Goal: Information Seeking & Learning: Check status

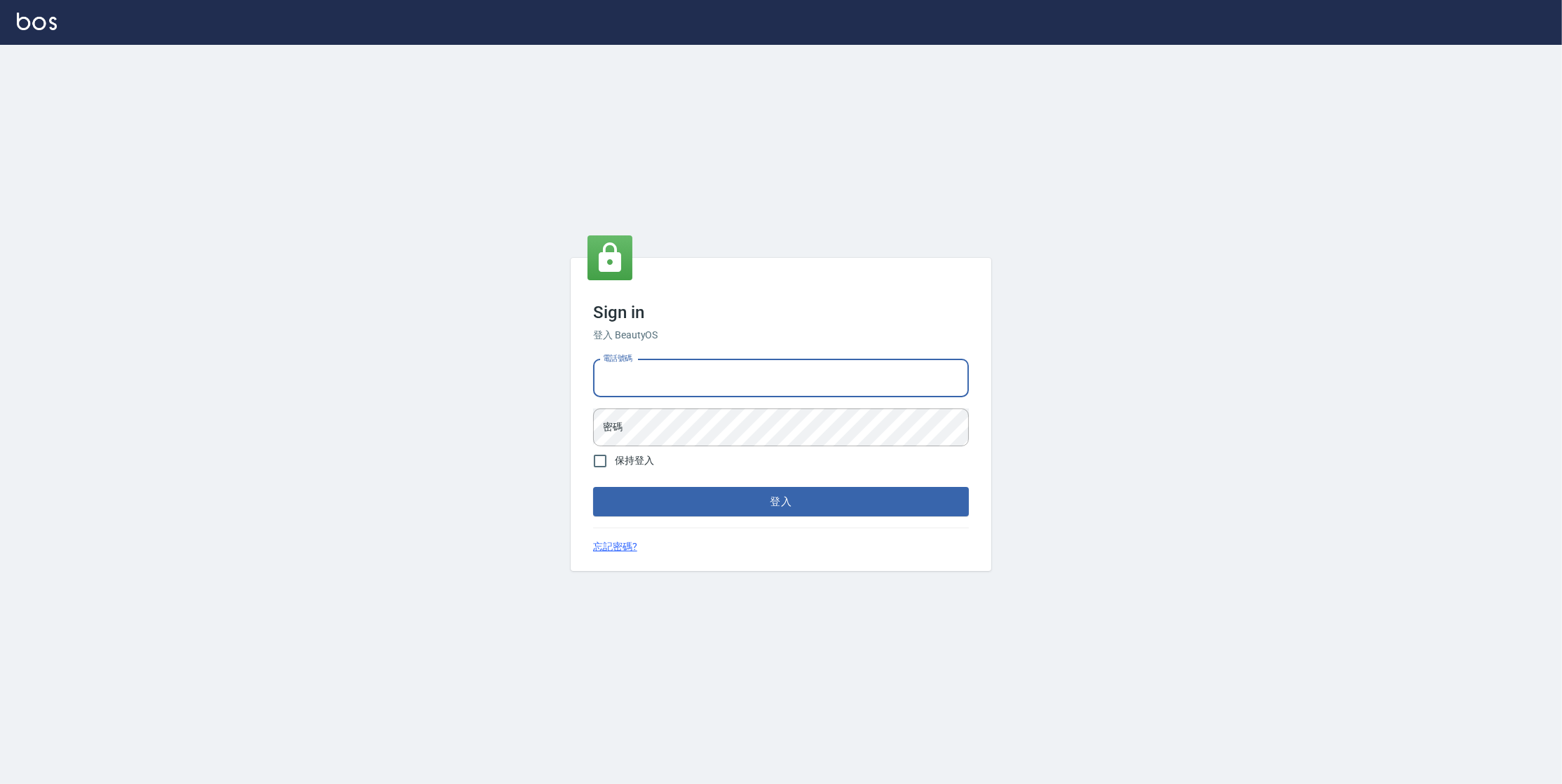
click at [753, 391] on input "電話號碼" at bounding box center [781, 378] width 376 height 38
type input "0977380821"
drag, startPoint x: 660, startPoint y: 379, endPoint x: 598, endPoint y: 380, distance: 62.0
click at [598, 380] on input "0977380821" at bounding box center [781, 378] width 376 height 38
click at [593, 487] on button "登入" at bounding box center [781, 501] width 376 height 29
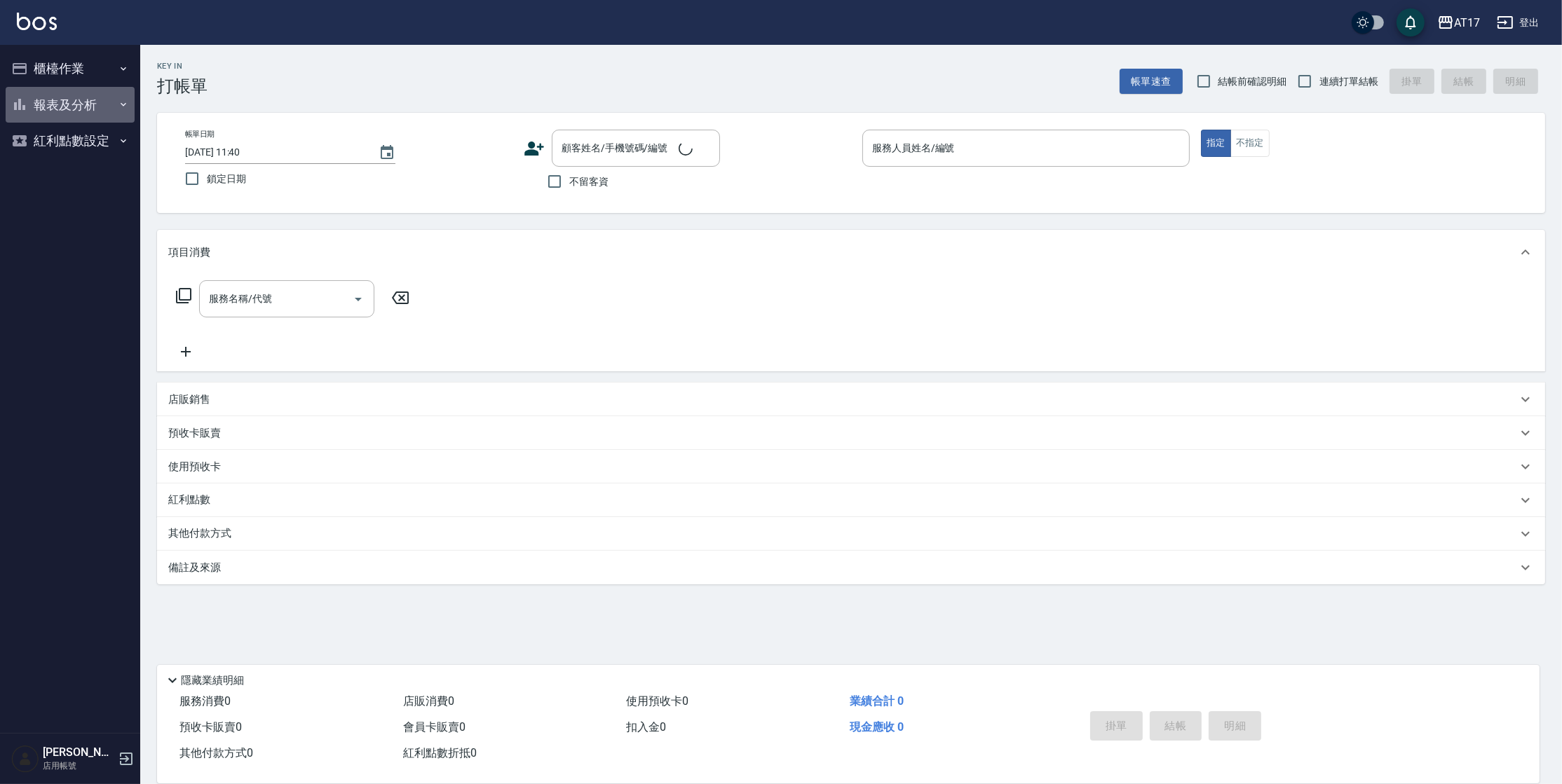
click at [92, 118] on button "報表及分析" at bounding box center [70, 105] width 129 height 36
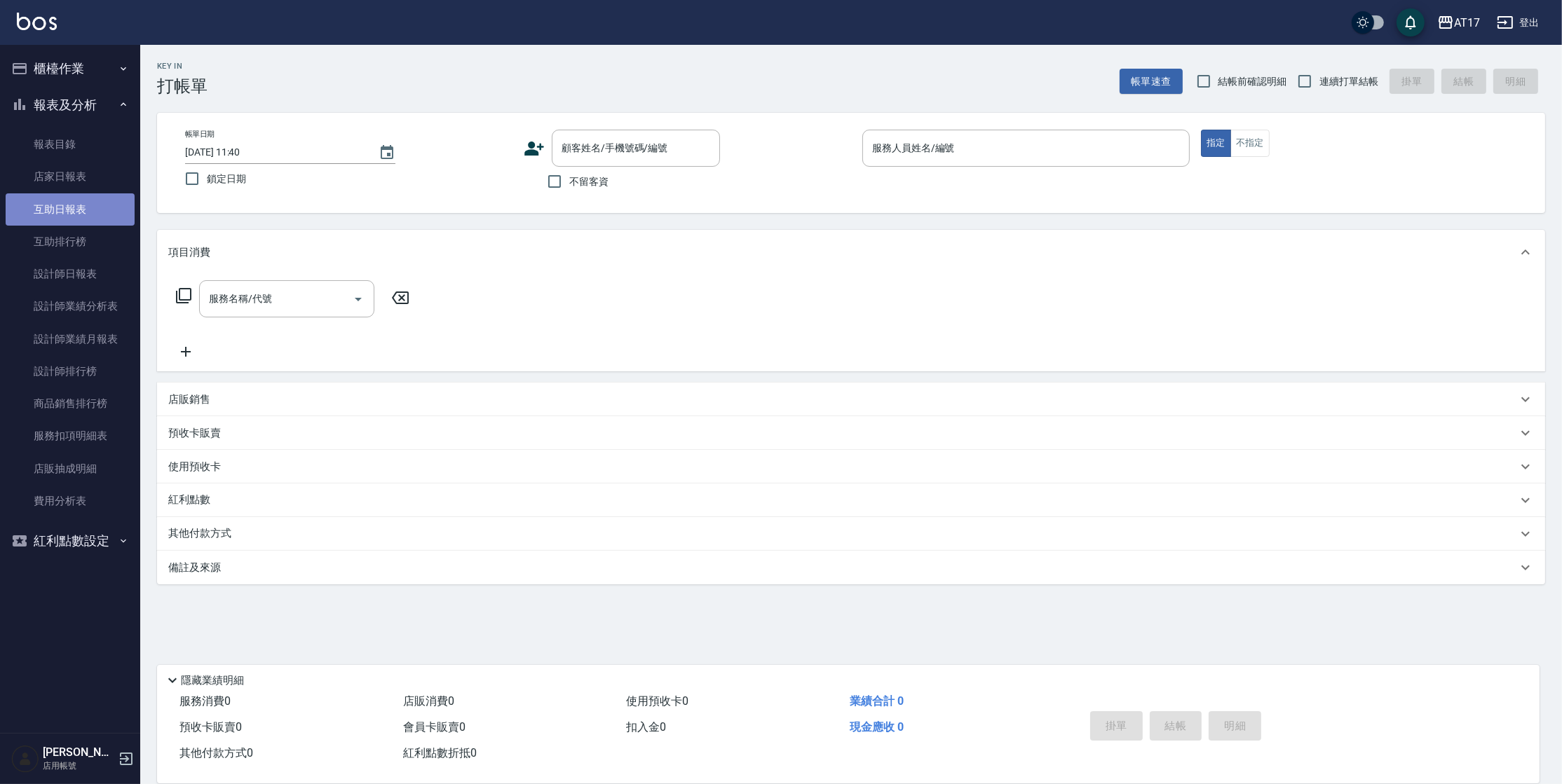
click at [113, 216] on link "互助日報表" at bounding box center [70, 210] width 129 height 32
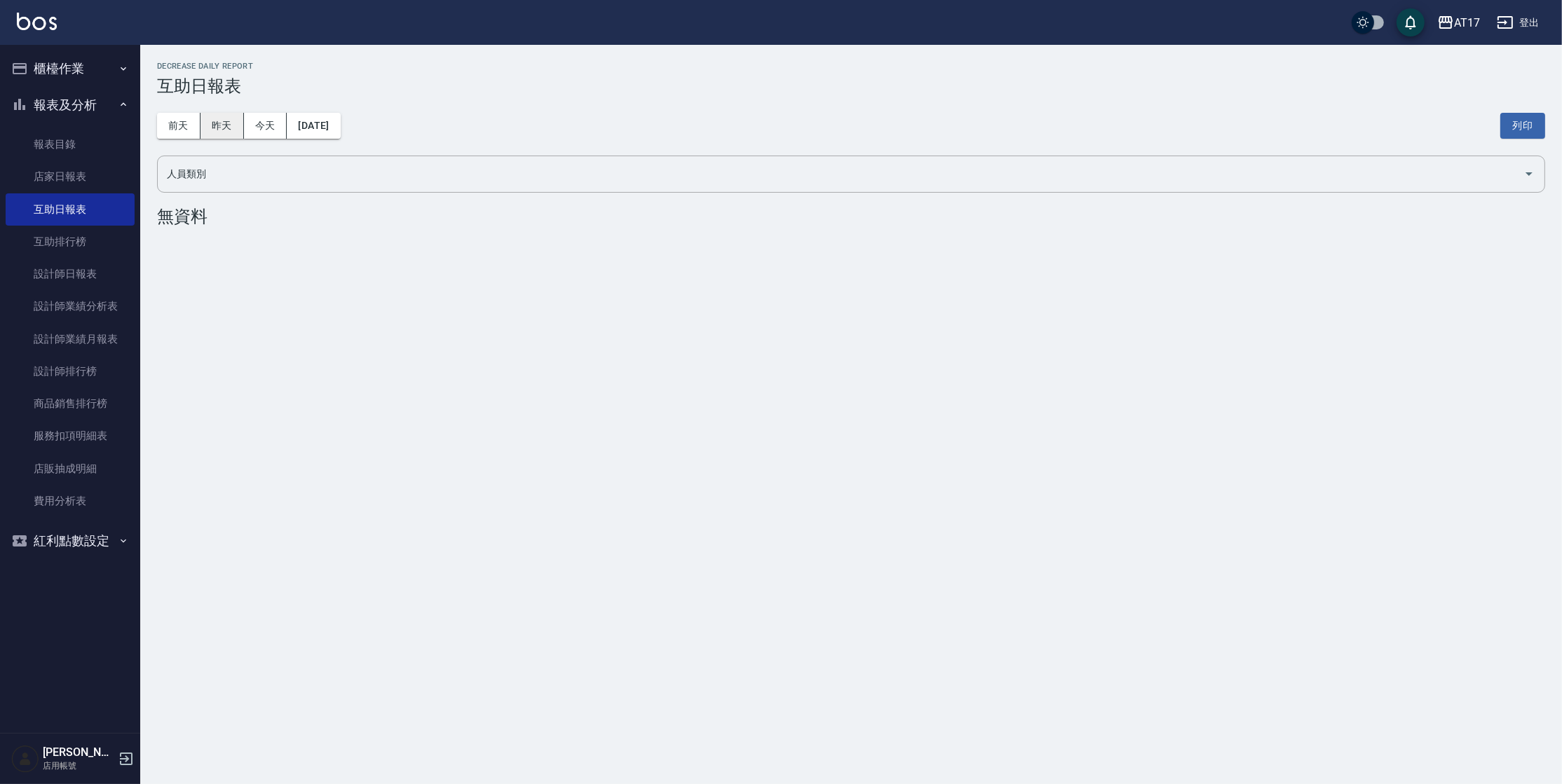
click at [231, 132] on button "昨天" at bounding box center [221, 125] width 43 height 26
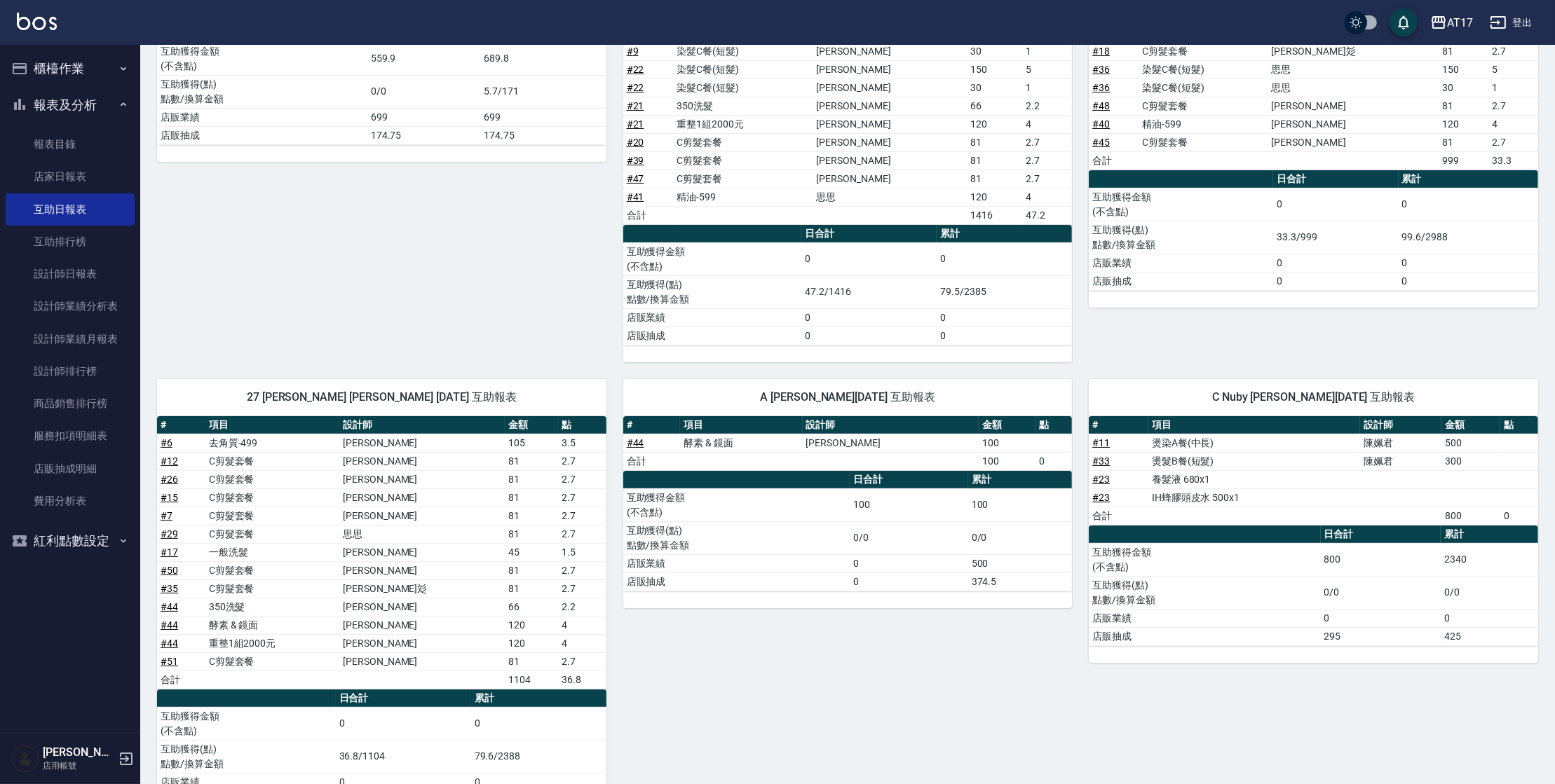
scroll to position [331, 0]
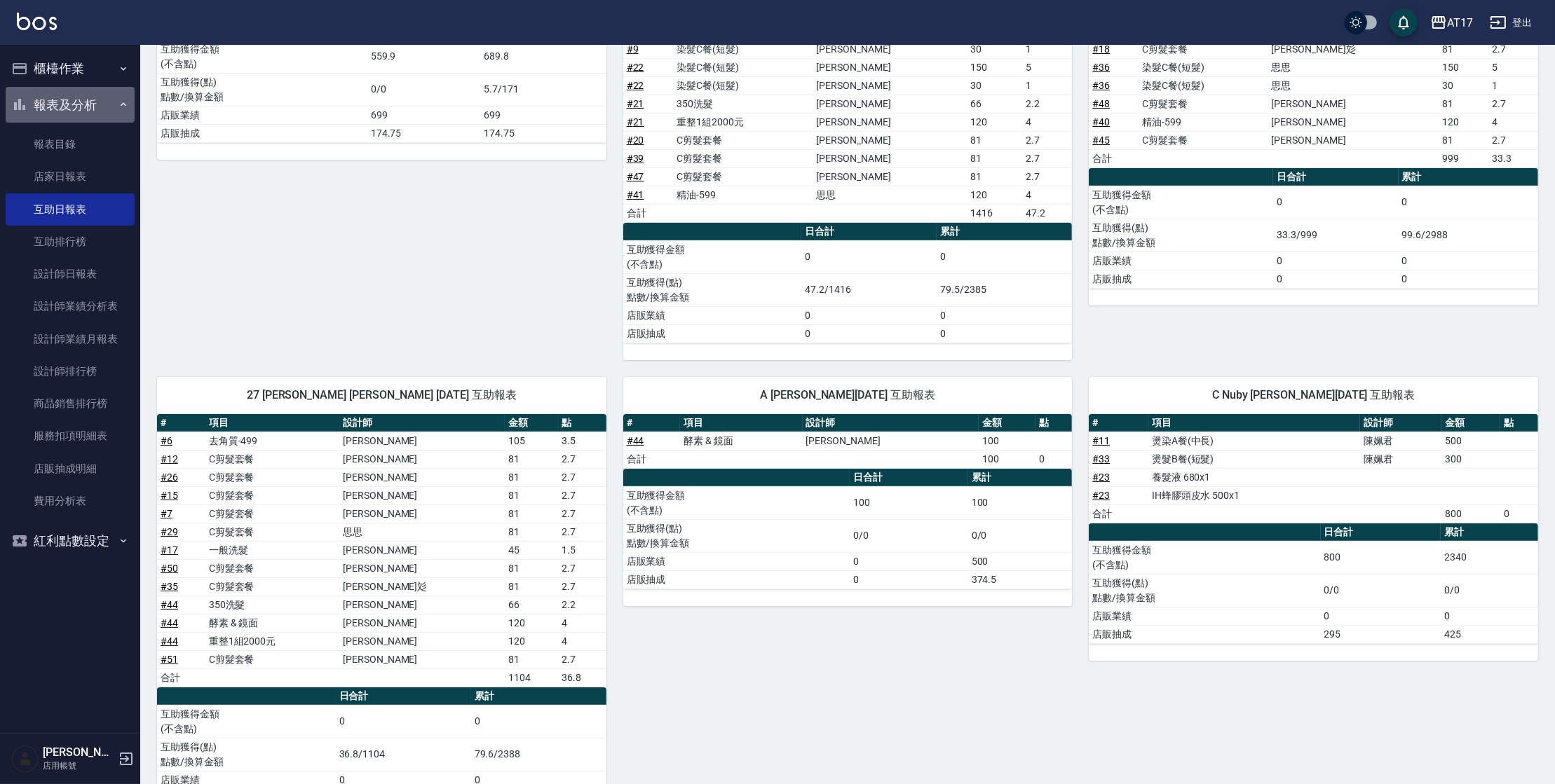
click at [87, 99] on button "報表及分析" at bounding box center [70, 105] width 129 height 36
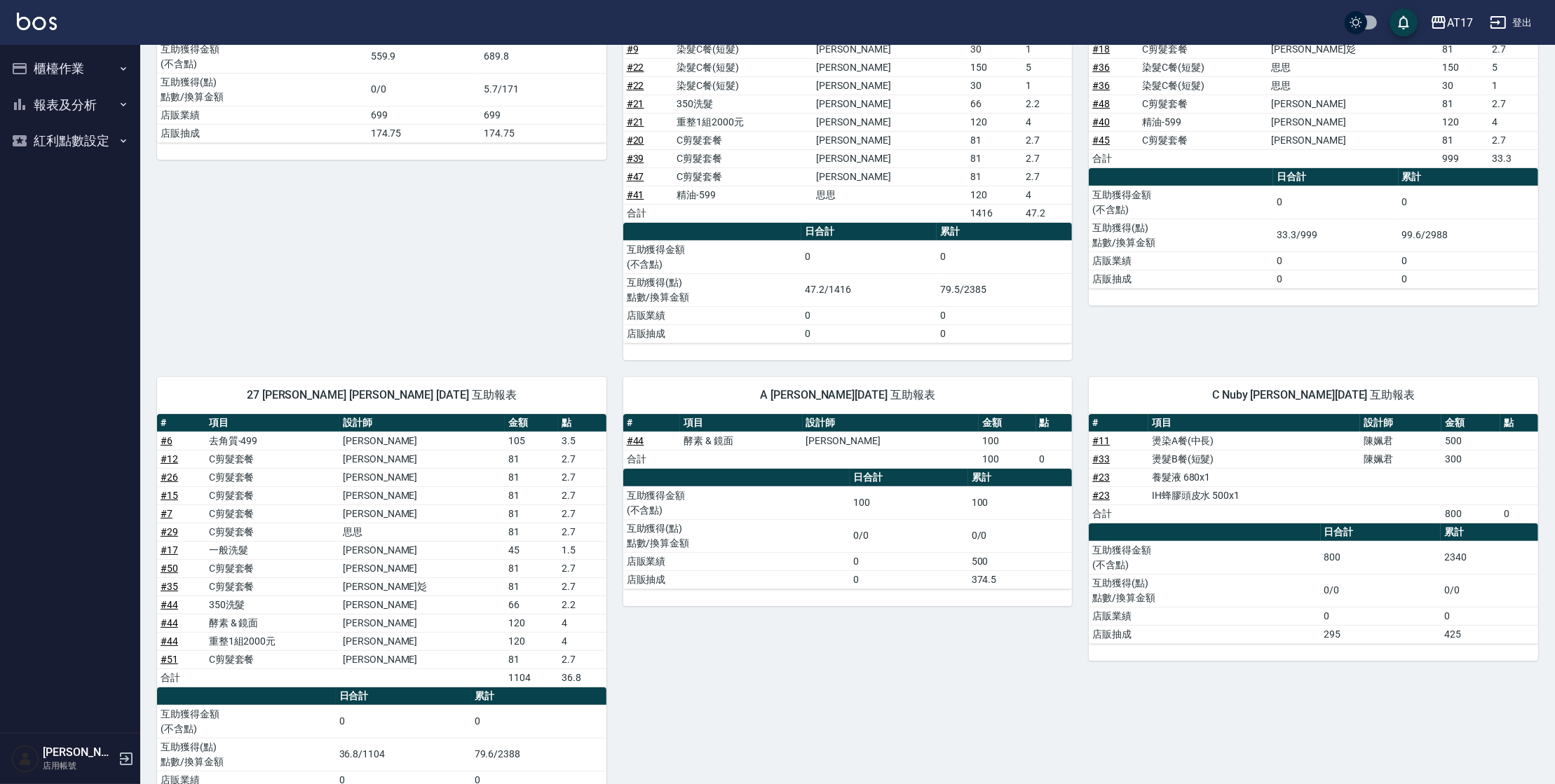
click at [93, 73] on button "櫃檯作業" at bounding box center [70, 69] width 129 height 36
click at [93, 117] on link "打帳單" at bounding box center [70, 108] width 129 height 32
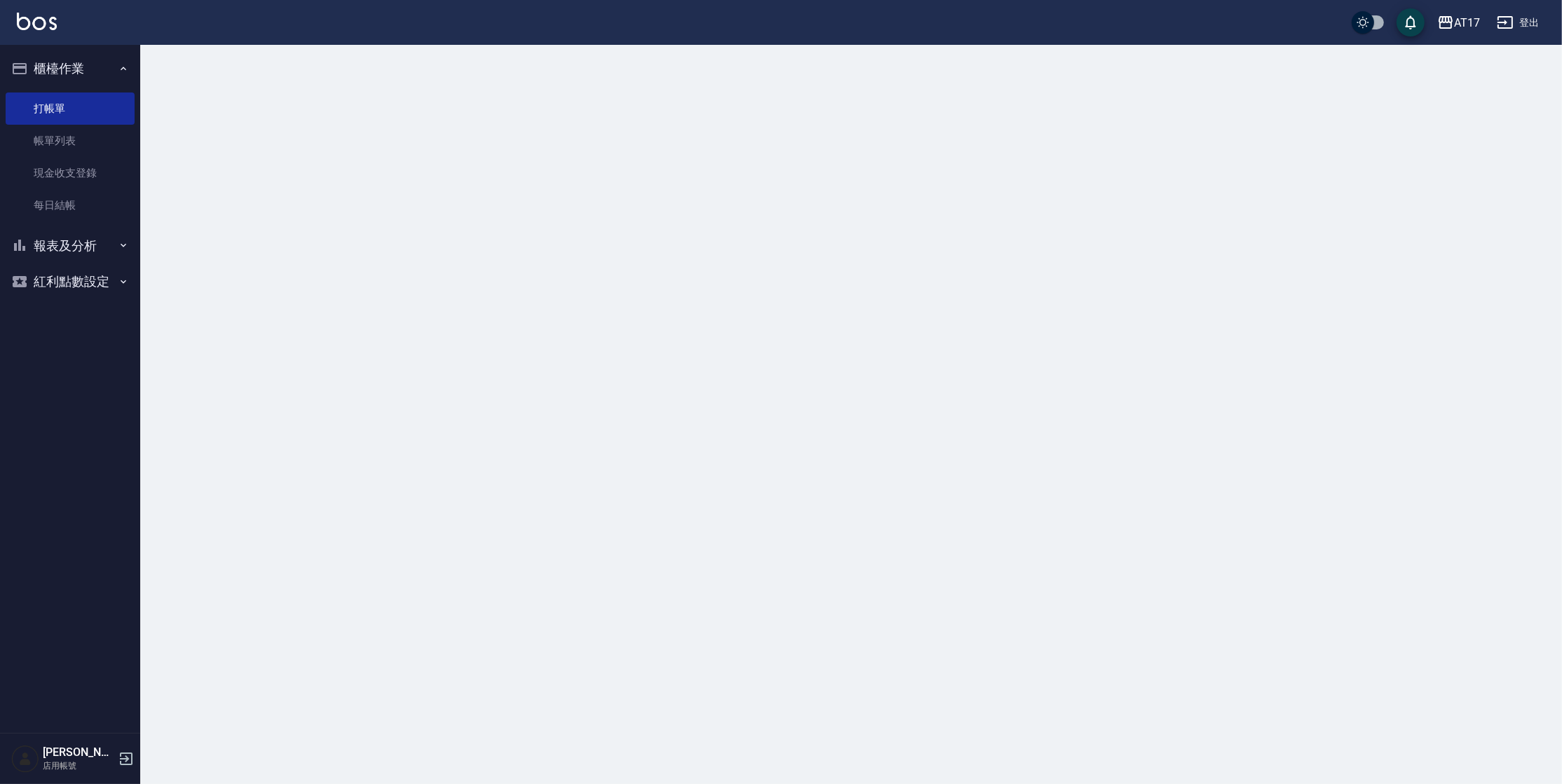
click at [103, 71] on button "櫃檯作業" at bounding box center [70, 69] width 129 height 36
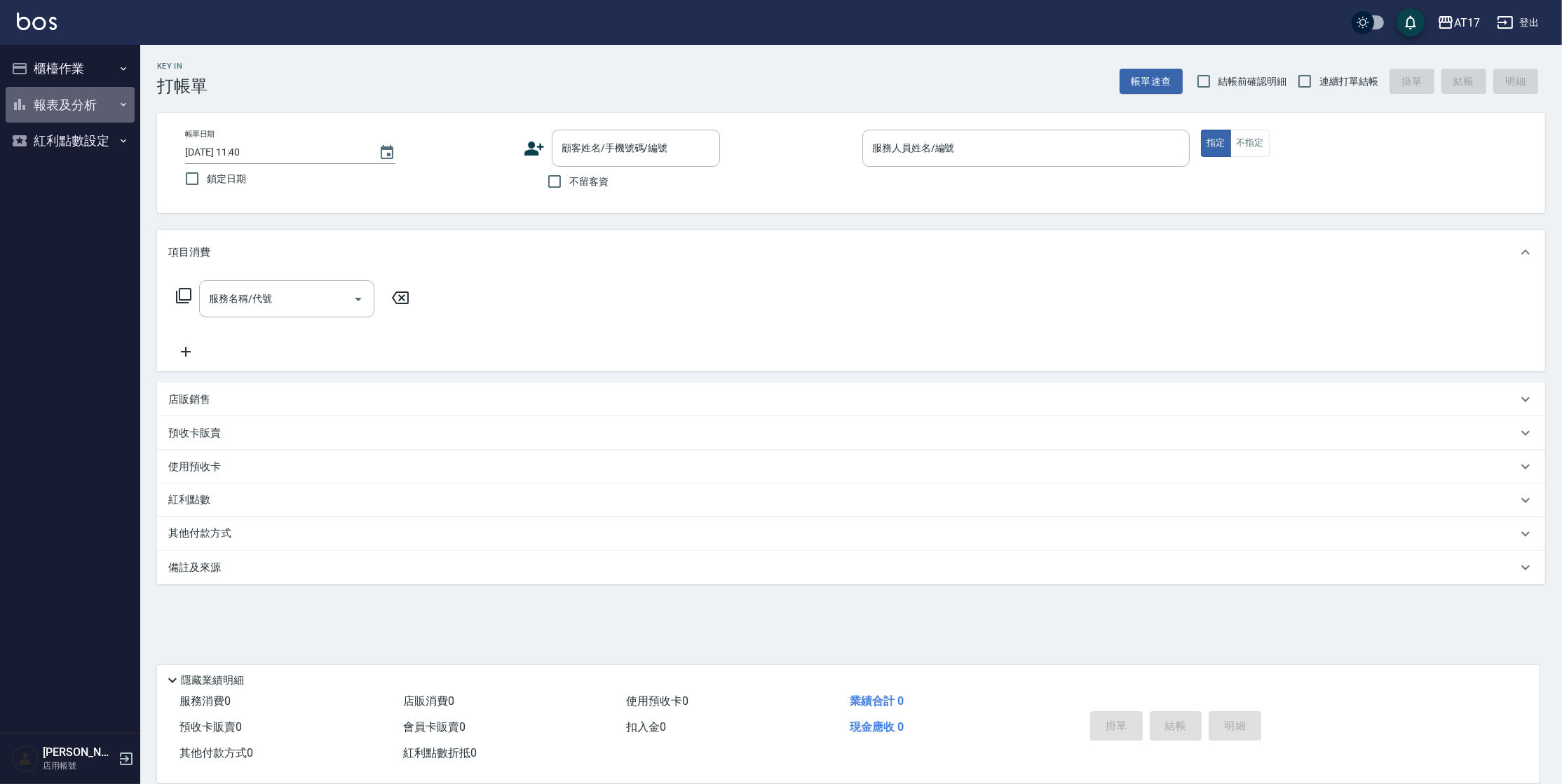
click at [125, 105] on icon "button" at bounding box center [123, 104] width 11 height 11
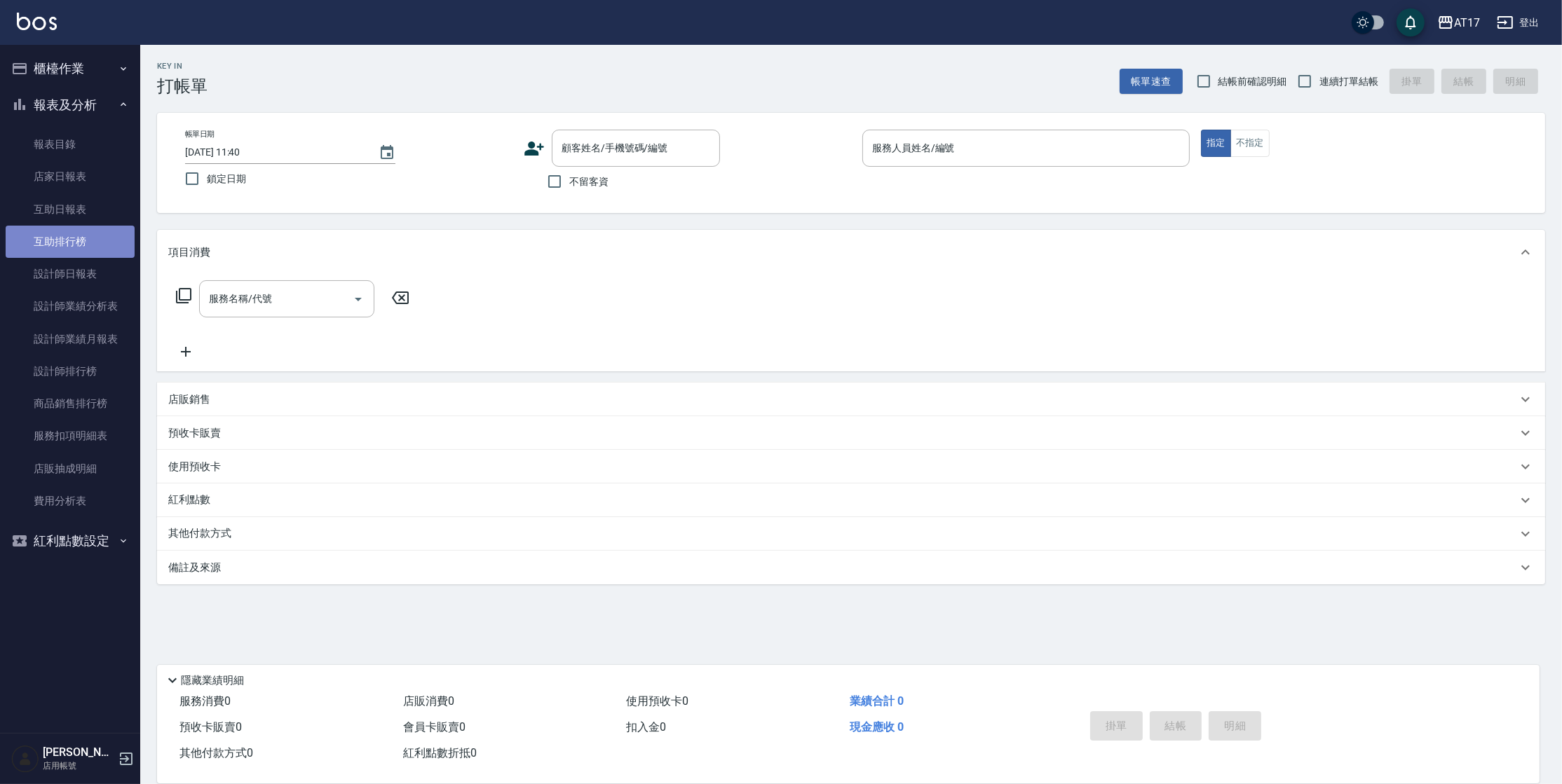
click at [54, 238] on link "互助排行榜" at bounding box center [70, 241] width 129 height 32
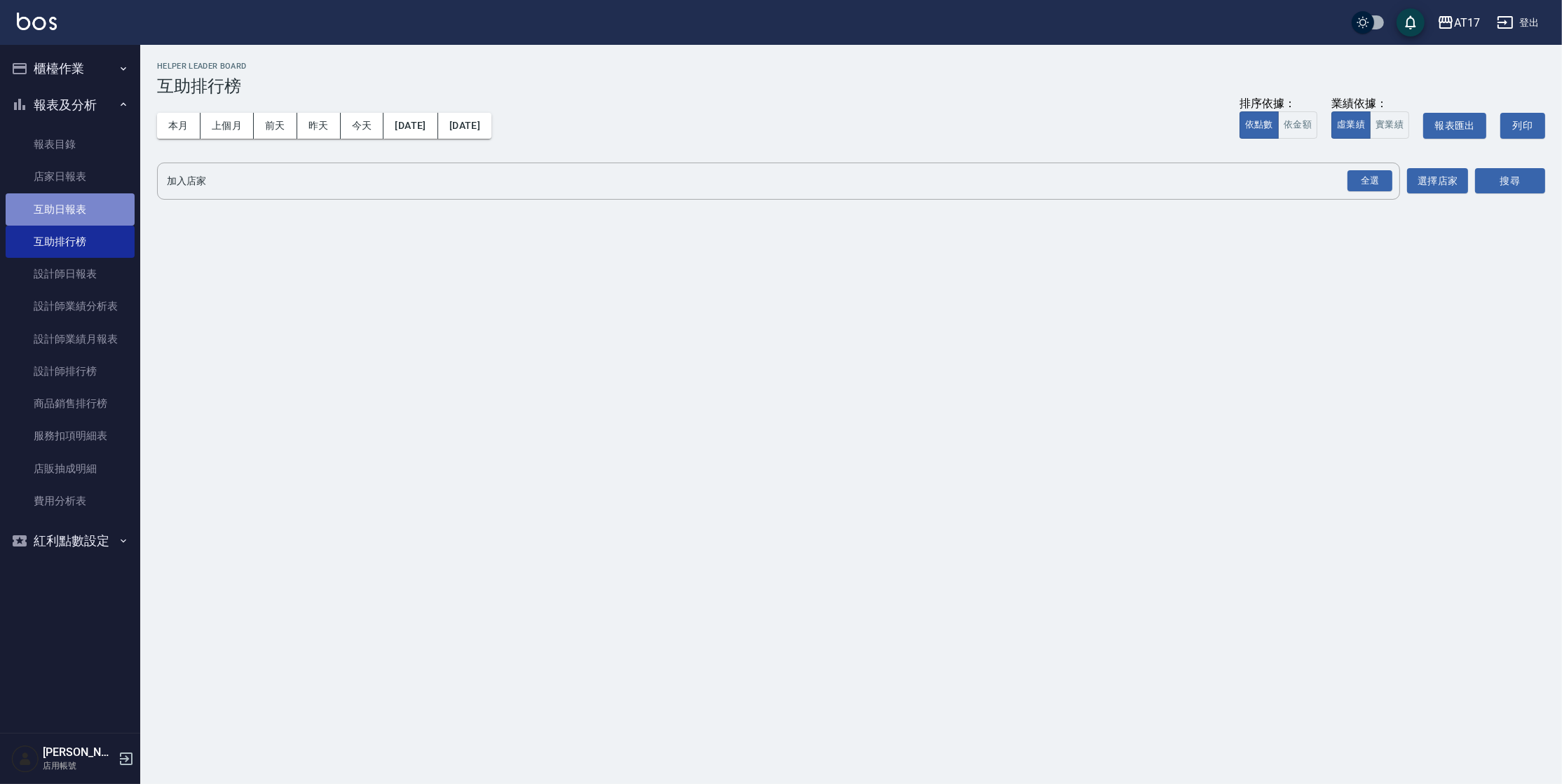
click at [58, 200] on link "互助日報表" at bounding box center [70, 210] width 129 height 32
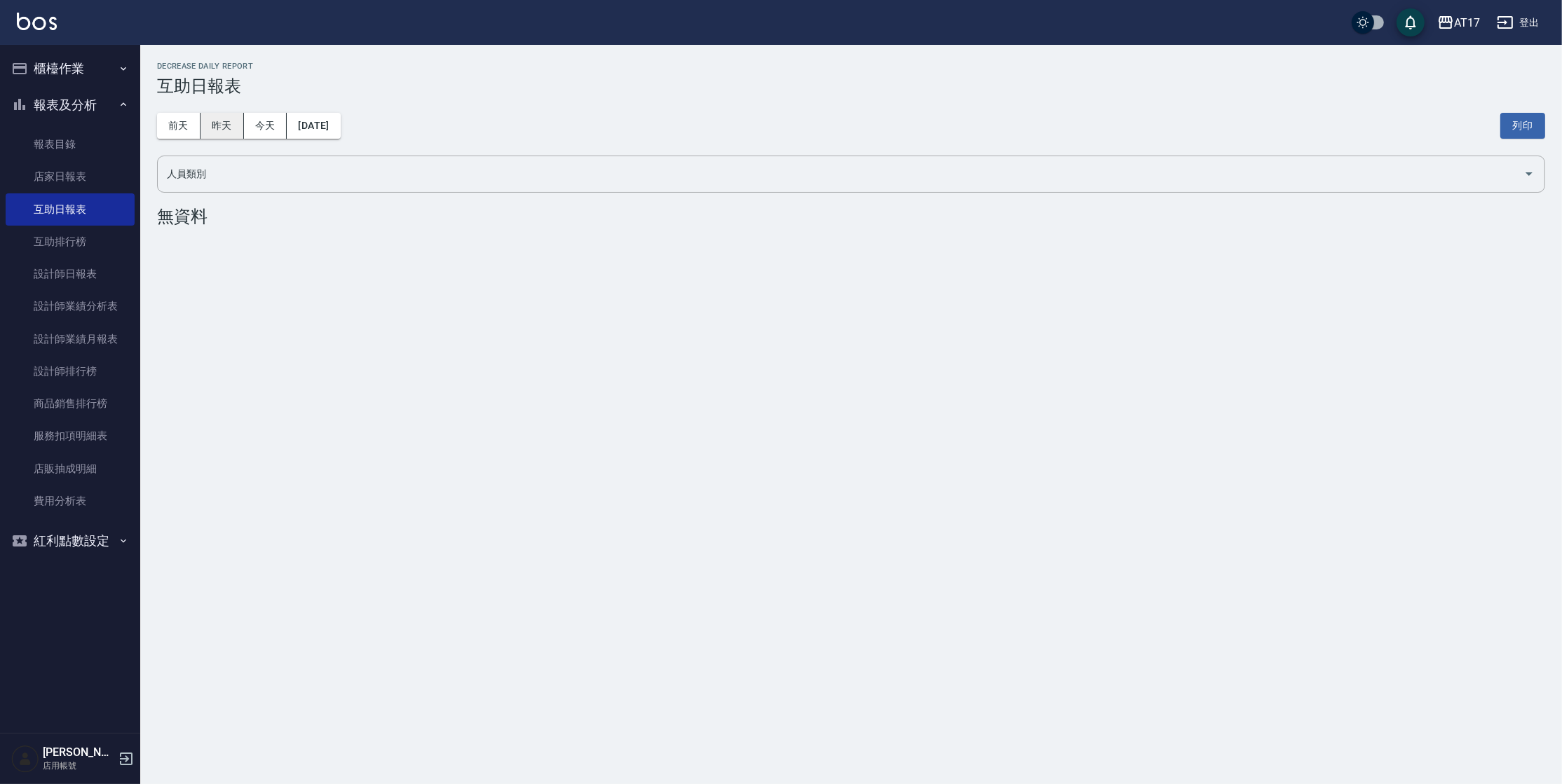
click at [224, 136] on button "昨天" at bounding box center [221, 125] width 43 height 26
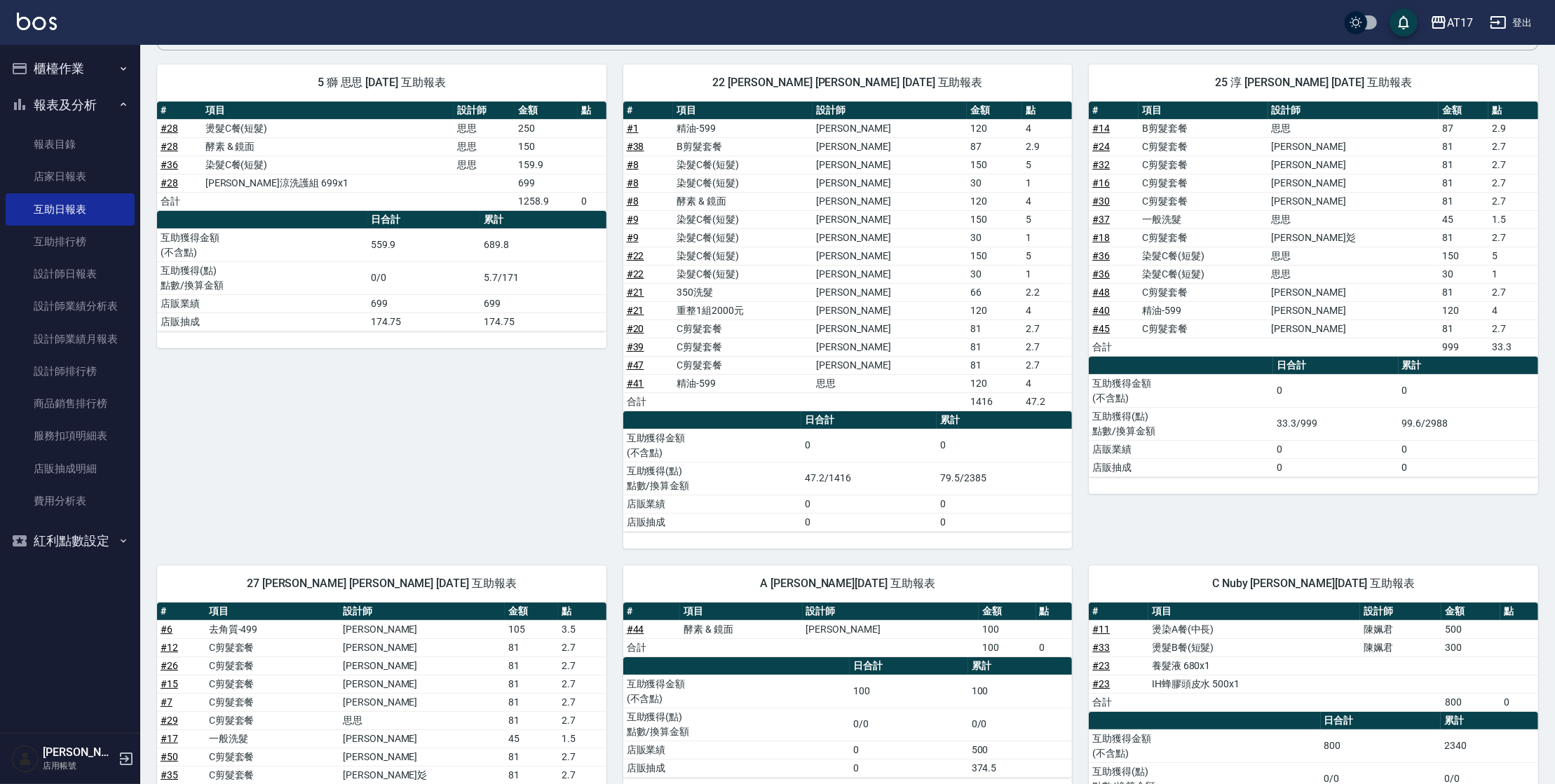
scroll to position [139, 0]
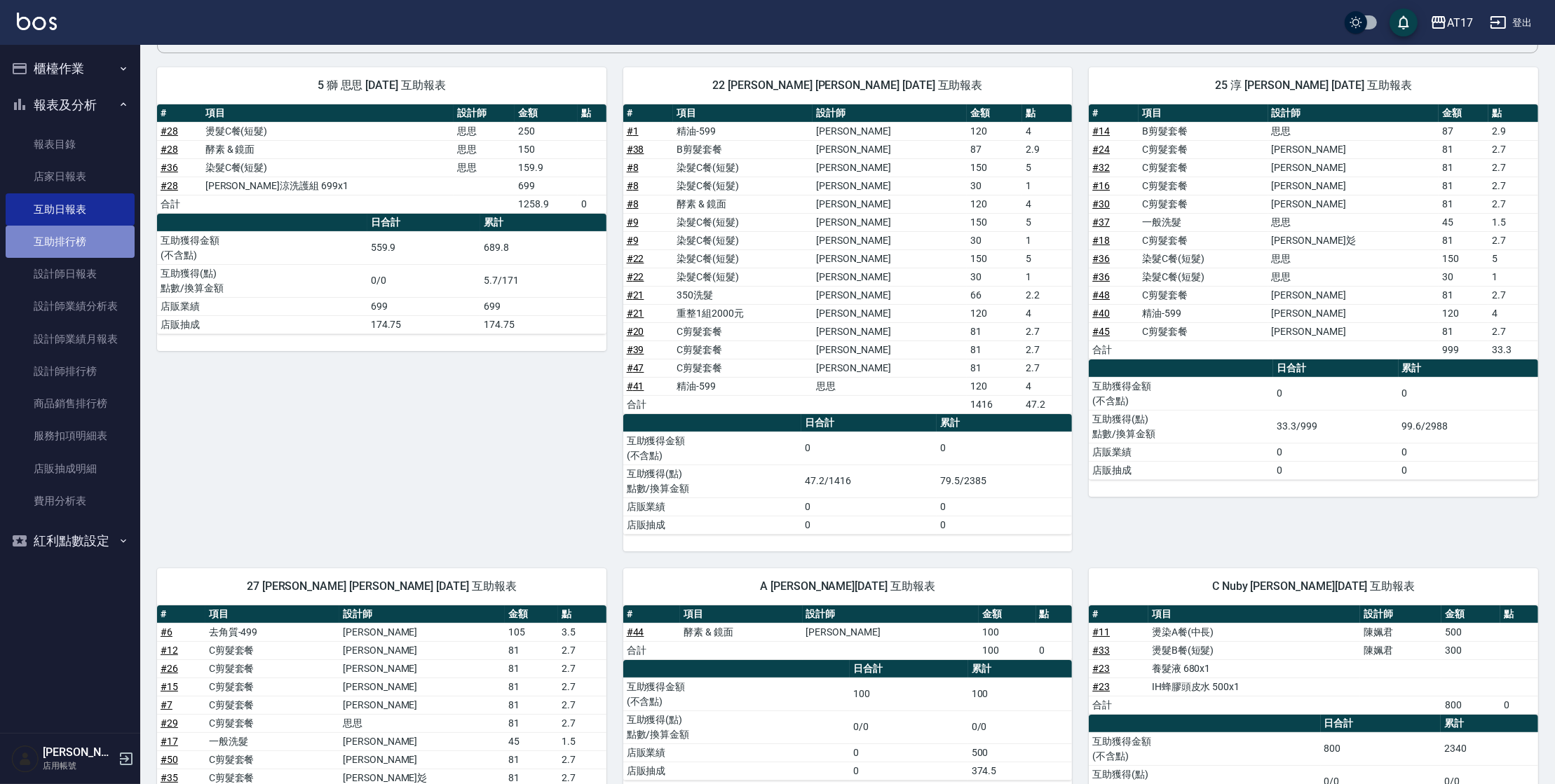
click at [113, 238] on link "互助排行榜" at bounding box center [70, 241] width 129 height 32
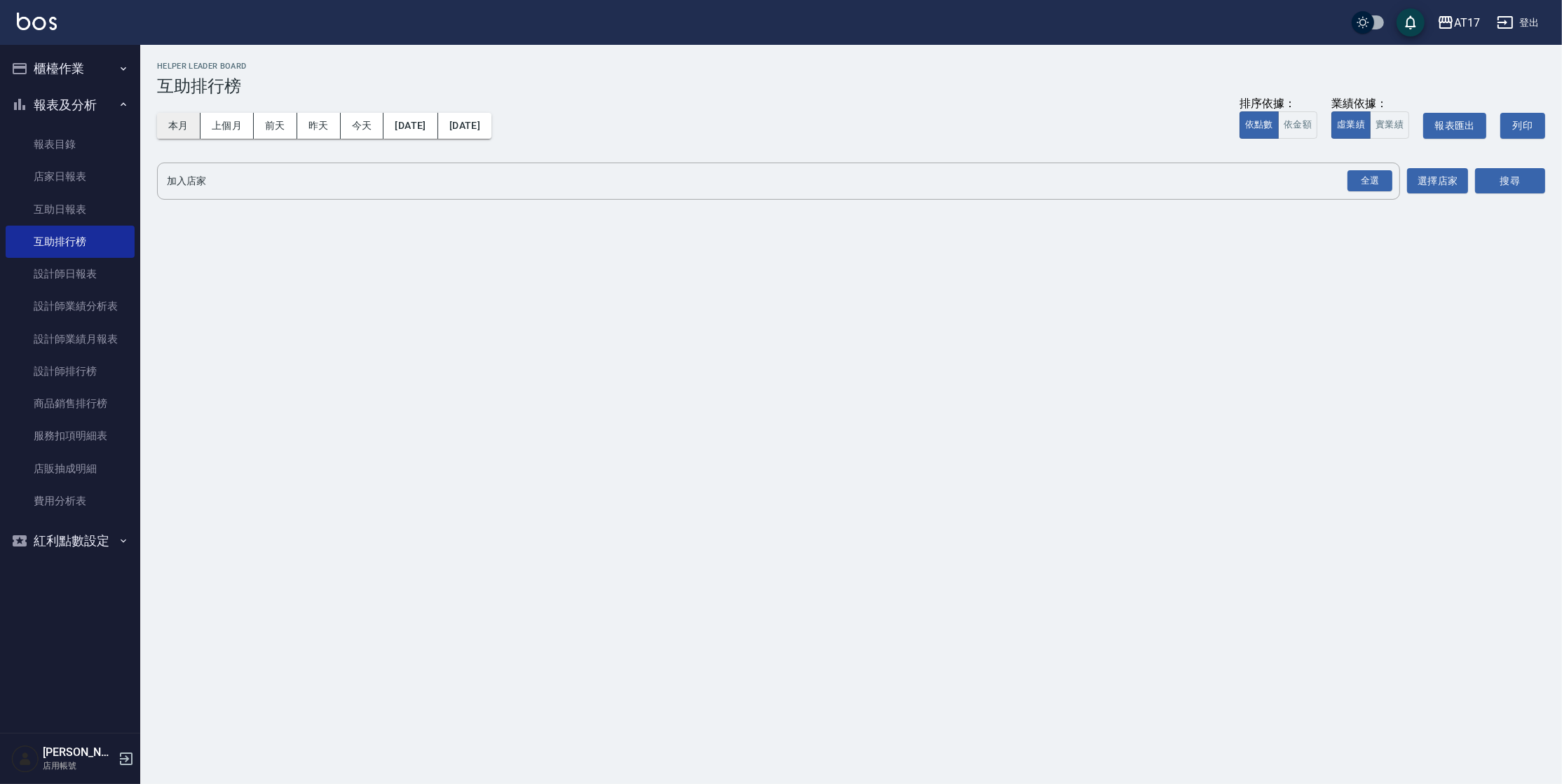
click at [189, 136] on button "本月" at bounding box center [178, 125] width 43 height 26
click at [1377, 173] on div "全選" at bounding box center [1370, 181] width 45 height 22
click at [191, 134] on button "本月" at bounding box center [178, 125] width 43 height 26
click at [225, 126] on button "上個月" at bounding box center [227, 125] width 54 height 26
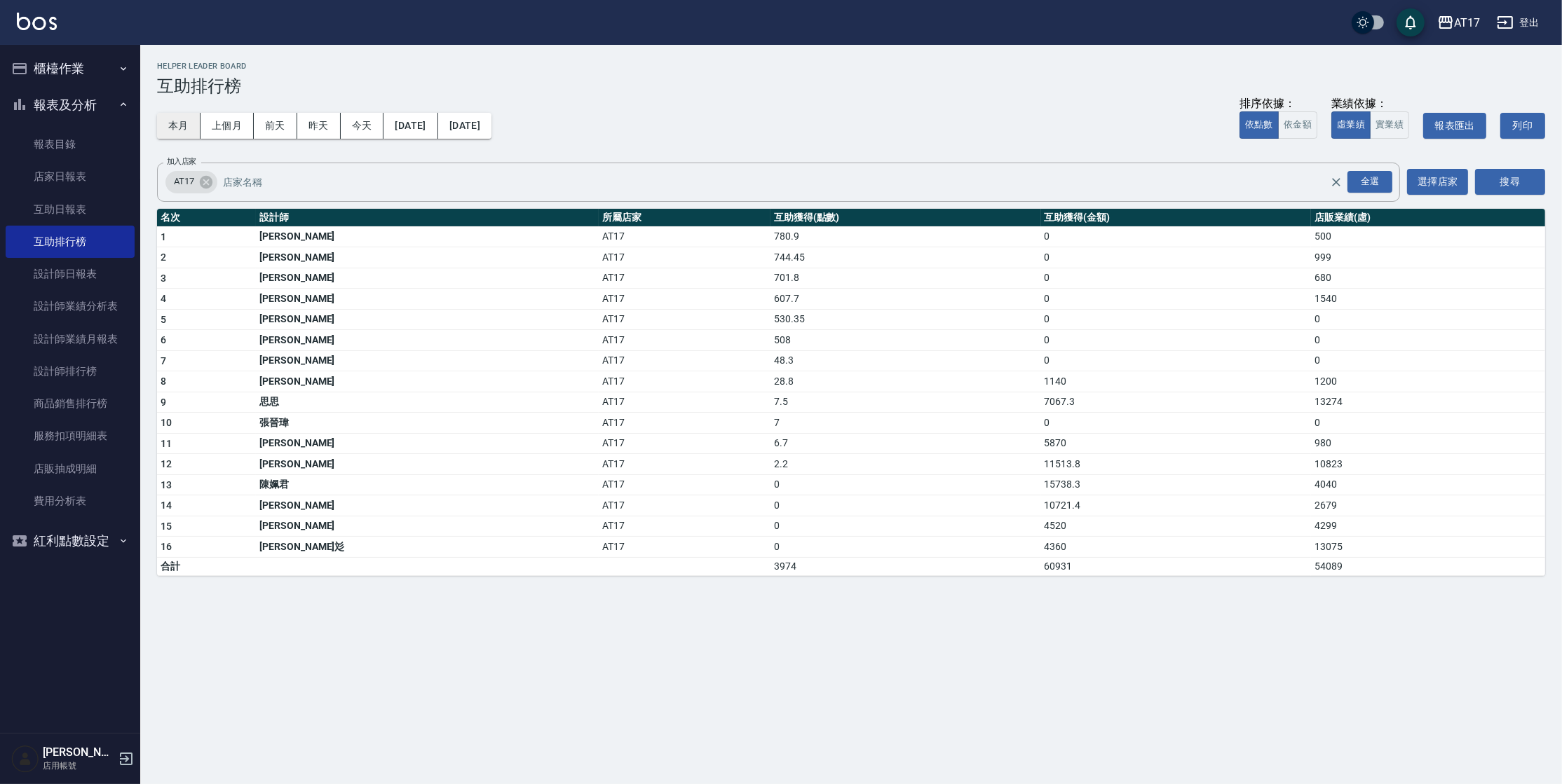
click at [186, 129] on button "本月" at bounding box center [178, 125] width 43 height 26
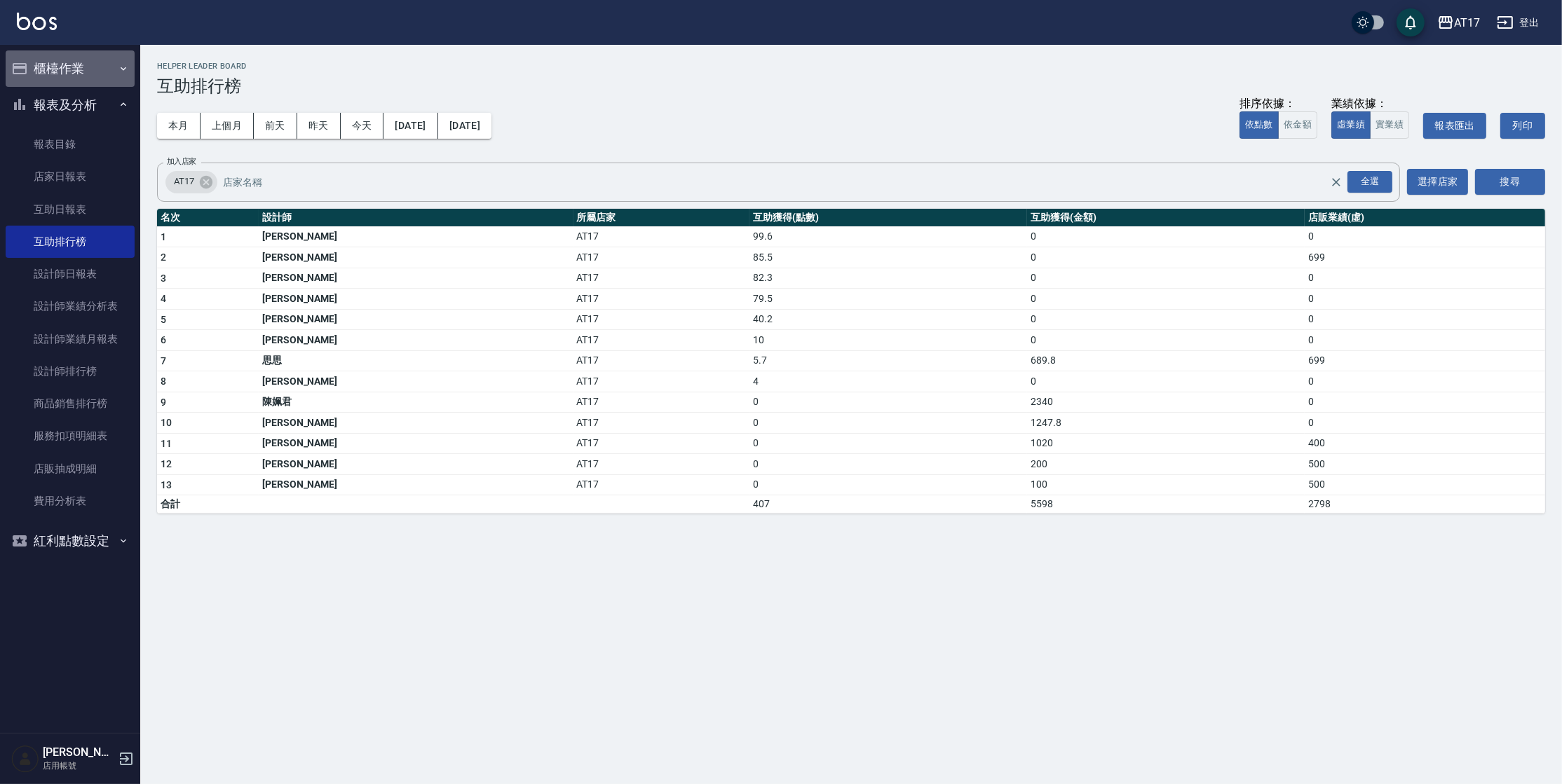
click at [88, 66] on button "櫃檯作業" at bounding box center [70, 69] width 129 height 36
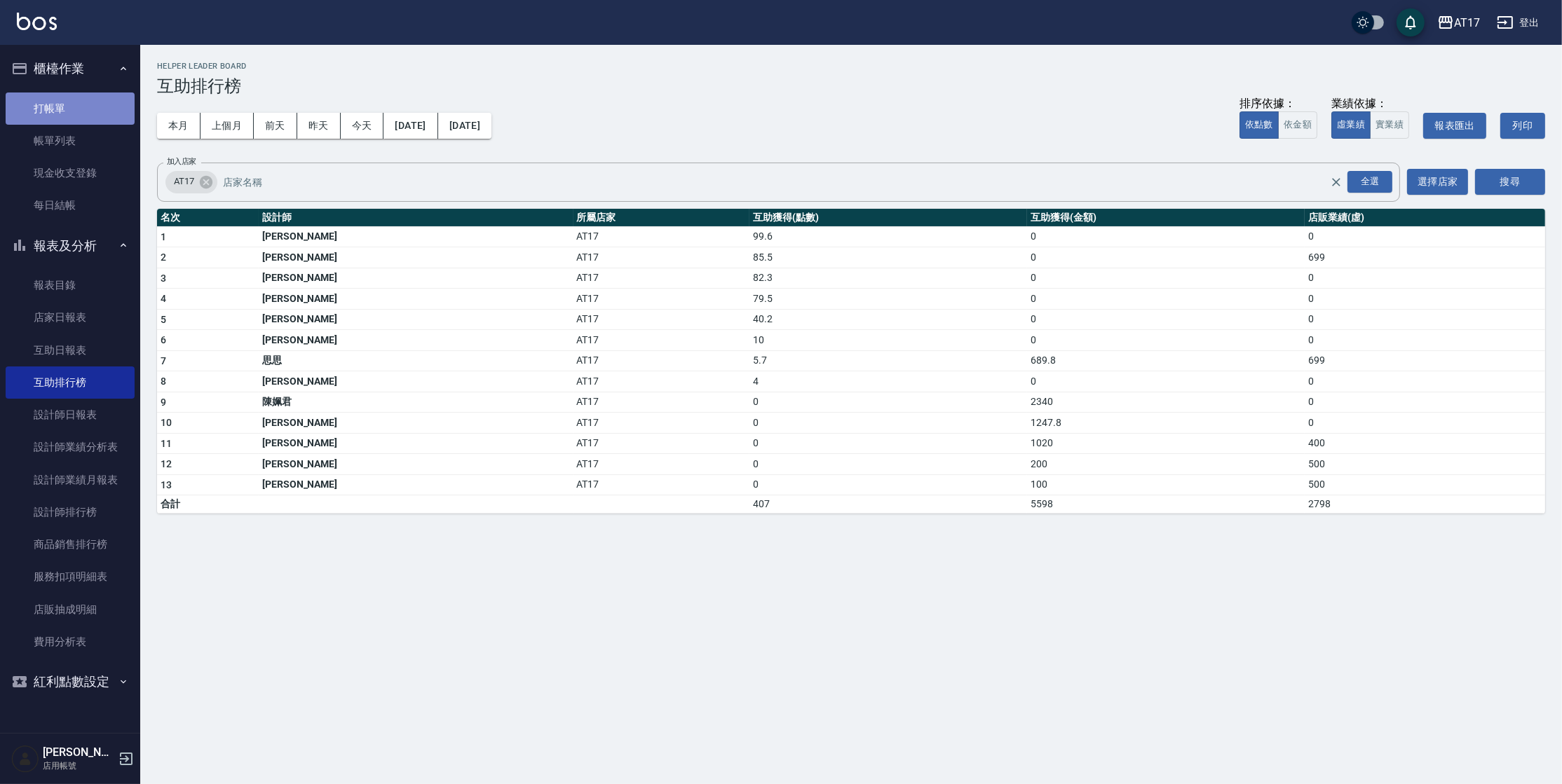
click at [93, 114] on link "打帳單" at bounding box center [70, 108] width 129 height 32
